Goal: Information Seeking & Learning: Learn about a topic

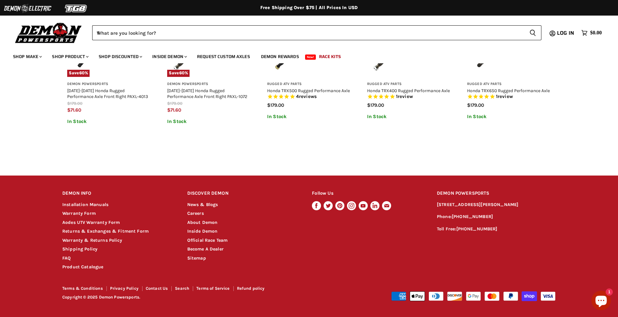
scroll to position [472, 0]
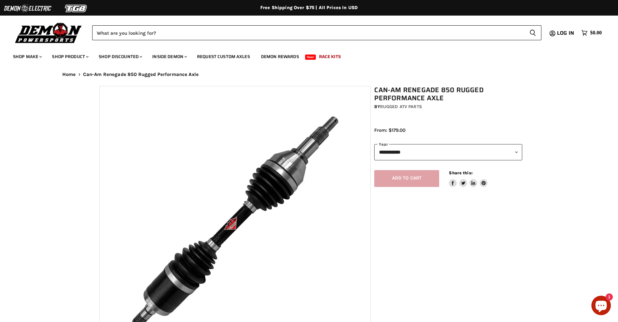
select select "******"
